Goal: Transaction & Acquisition: Purchase product/service

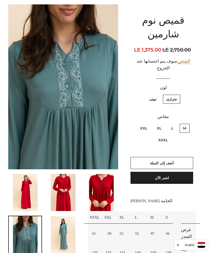
scroll to position [45, 0]
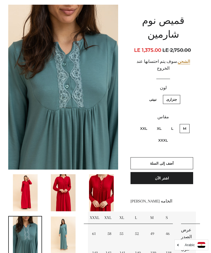
click at [146, 124] on label "XXL" at bounding box center [144, 128] width 14 height 9
click at [148, 123] on input "XXL" at bounding box center [148, 123] width 0 height 0
radio input "true"
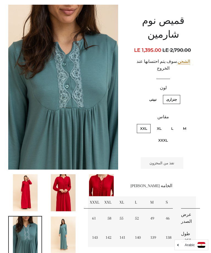
click at [161, 124] on label "XL" at bounding box center [158, 128] width 11 height 9
click at [163, 123] on input "XL" at bounding box center [163, 123] width 0 height 0
radio input "true"
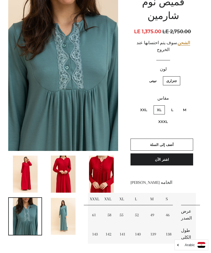
scroll to position [64, 0]
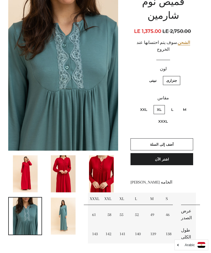
click at [165, 138] on button "أضف إلى السلة" at bounding box center [161, 144] width 62 height 12
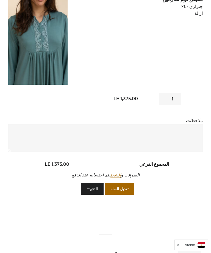
scroll to position [103, 0]
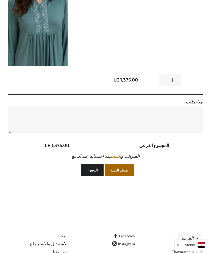
click at [93, 164] on button "الدفع" at bounding box center [92, 170] width 23 height 12
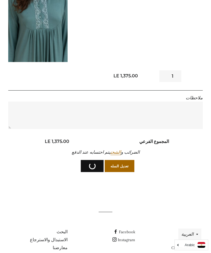
click at [92, 160] on button "الدفع" at bounding box center [92, 166] width 23 height 12
click at [95, 160] on button "الدفع" at bounding box center [92, 166] width 23 height 12
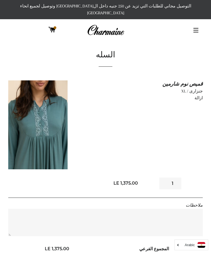
click at [201, 95] on link "ازالة" at bounding box center [198, 97] width 8 height 5
click at [202, 95] on link "ازالة" at bounding box center [198, 97] width 8 height 5
click at [192, 209] on textarea "ملاحظات" at bounding box center [105, 222] width 194 height 27
